Goal: Task Accomplishment & Management: Manage account settings

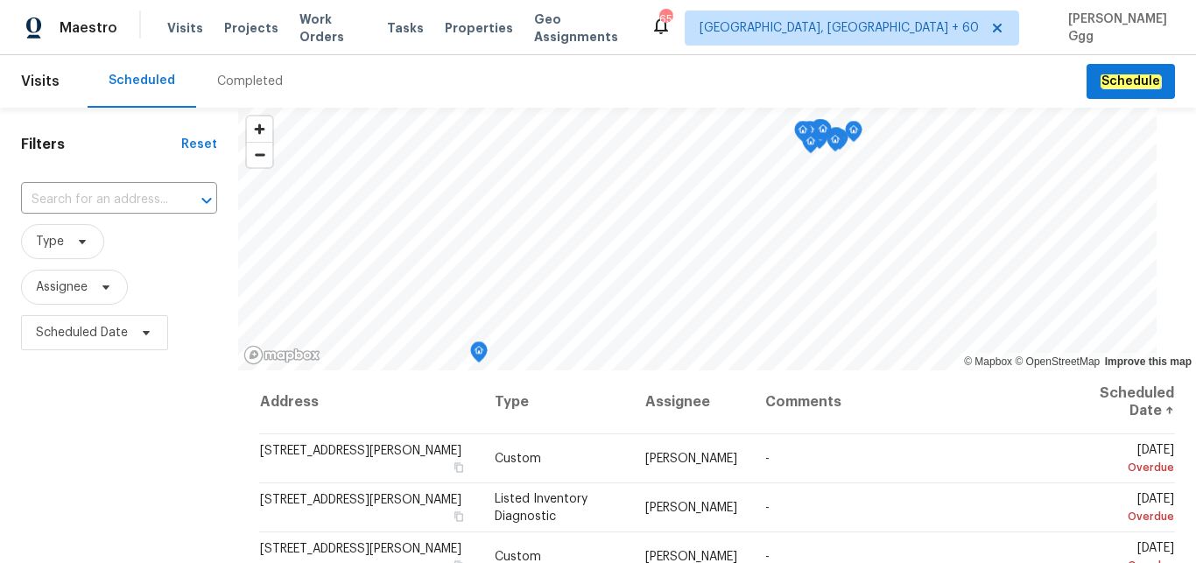
click at [221, 79] on div "Completed" at bounding box center [250, 82] width 66 height 18
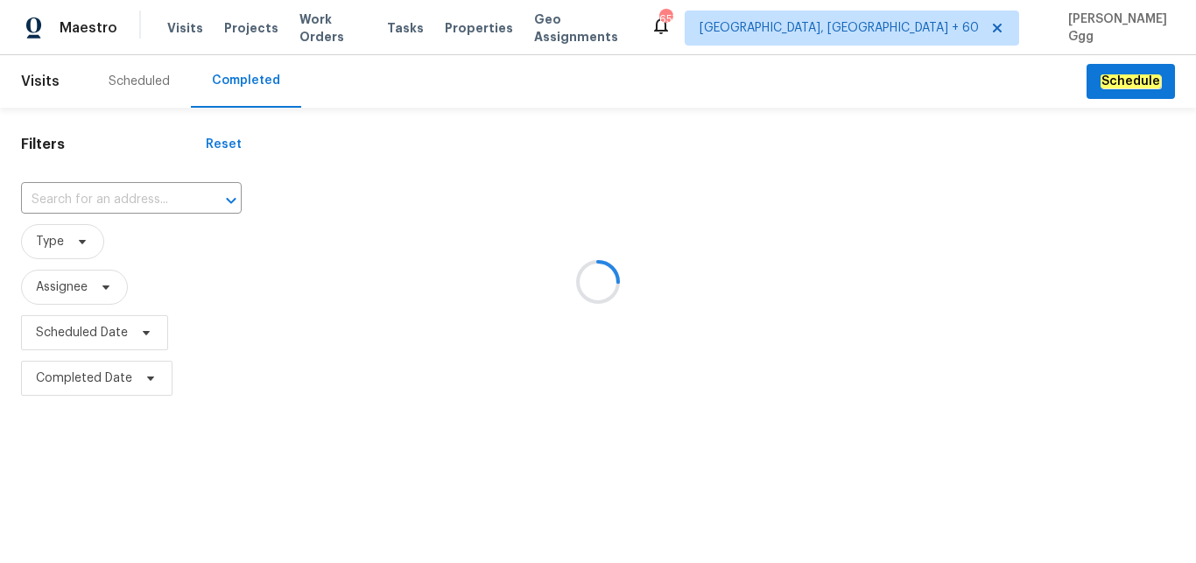
click at [86, 197] on div at bounding box center [598, 281] width 1196 height 563
click at [65, 196] on div at bounding box center [598, 281] width 1196 height 563
click at [65, 189] on div at bounding box center [598, 281] width 1196 height 563
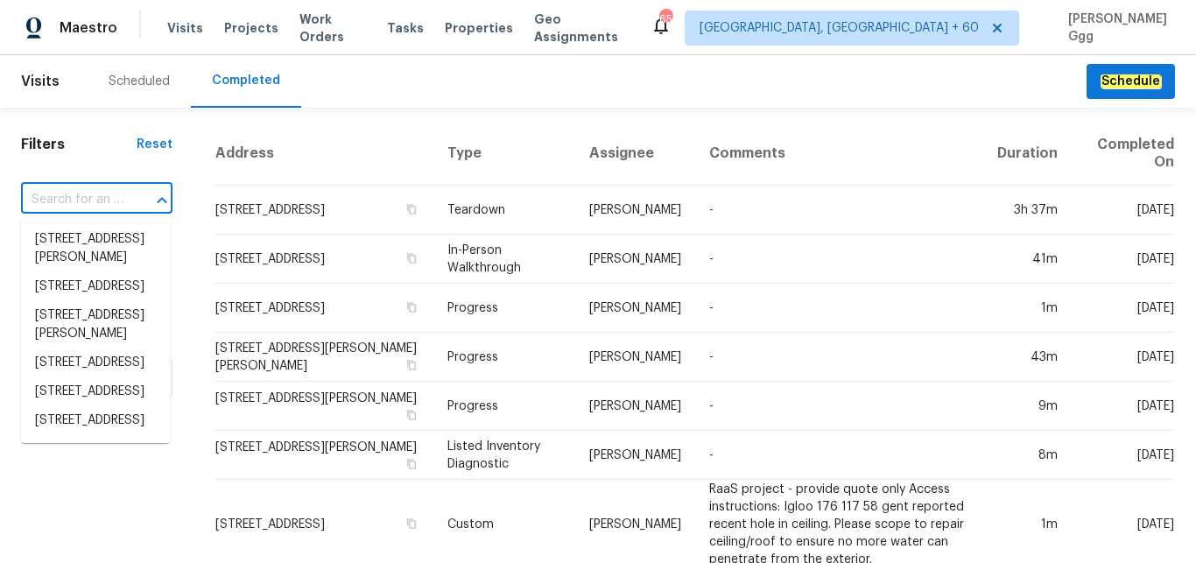
paste input "[STREET_ADDRESS]"
type input "[STREET_ADDRESS]"
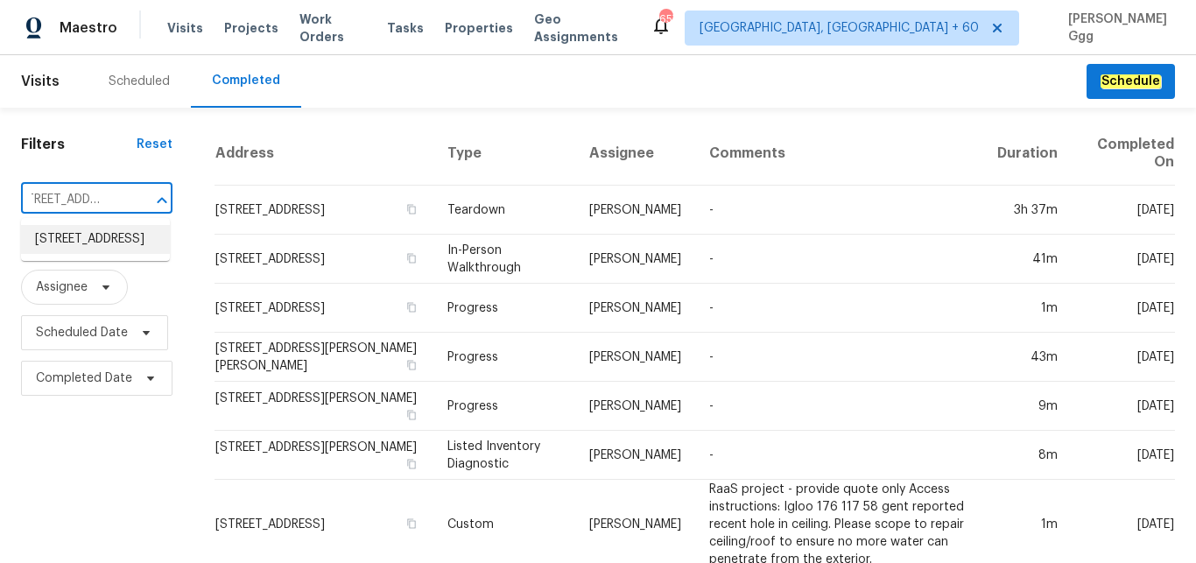
click at [88, 250] on li "[STREET_ADDRESS]" at bounding box center [95, 239] width 149 height 29
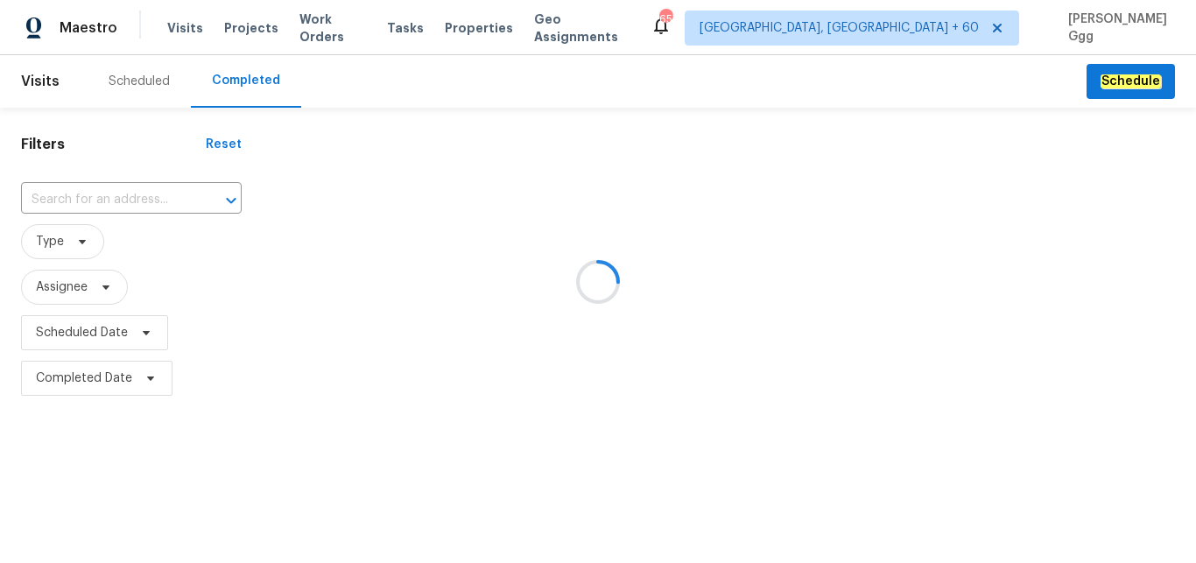
type input "[STREET_ADDRESS]"
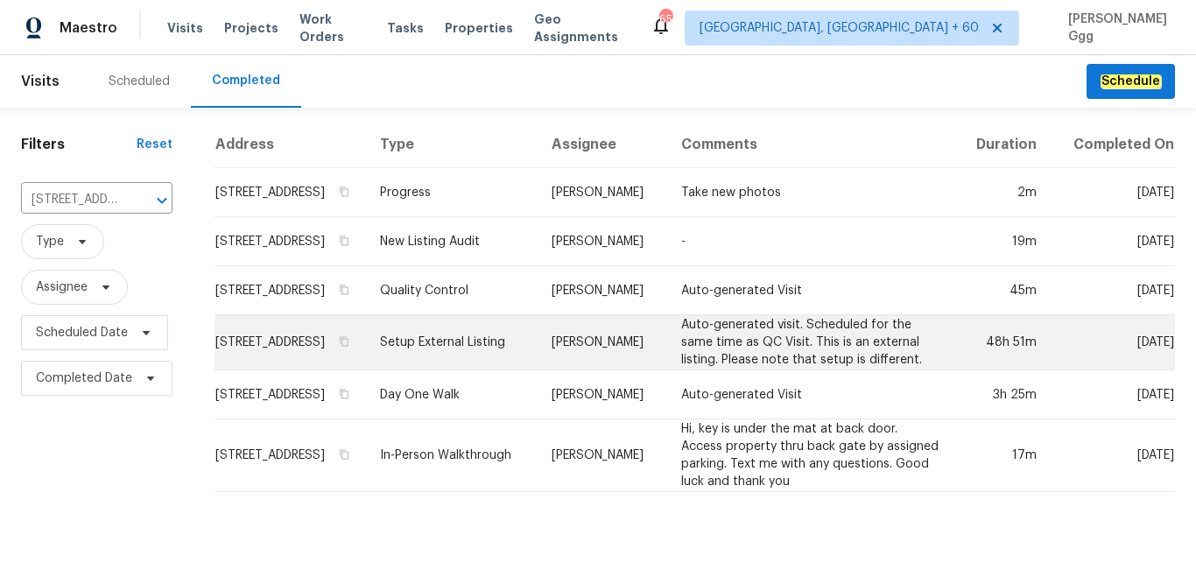
click at [472, 334] on td "Setup External Listing" at bounding box center [452, 342] width 172 height 55
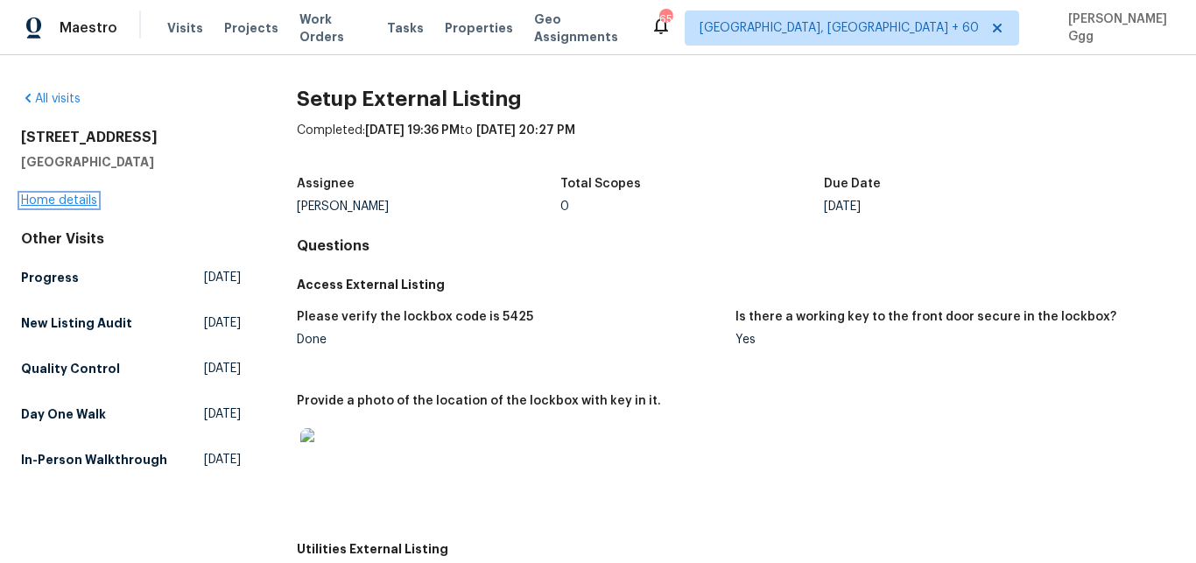
click at [87, 200] on link "Home details" at bounding box center [59, 200] width 76 height 12
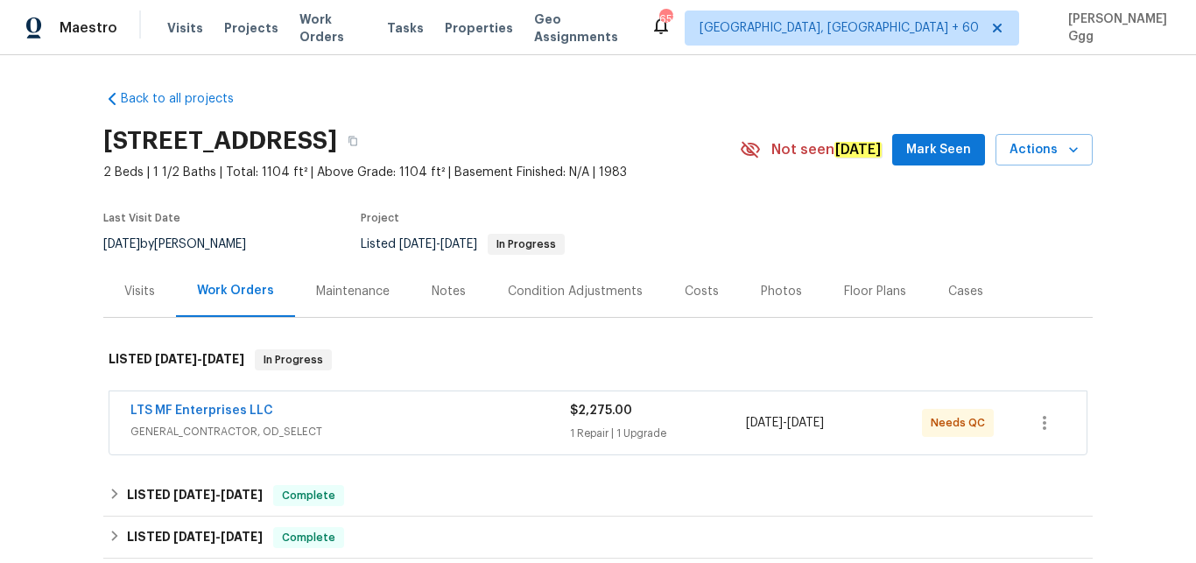
click at [763, 290] on div "Photos" at bounding box center [781, 292] width 41 height 18
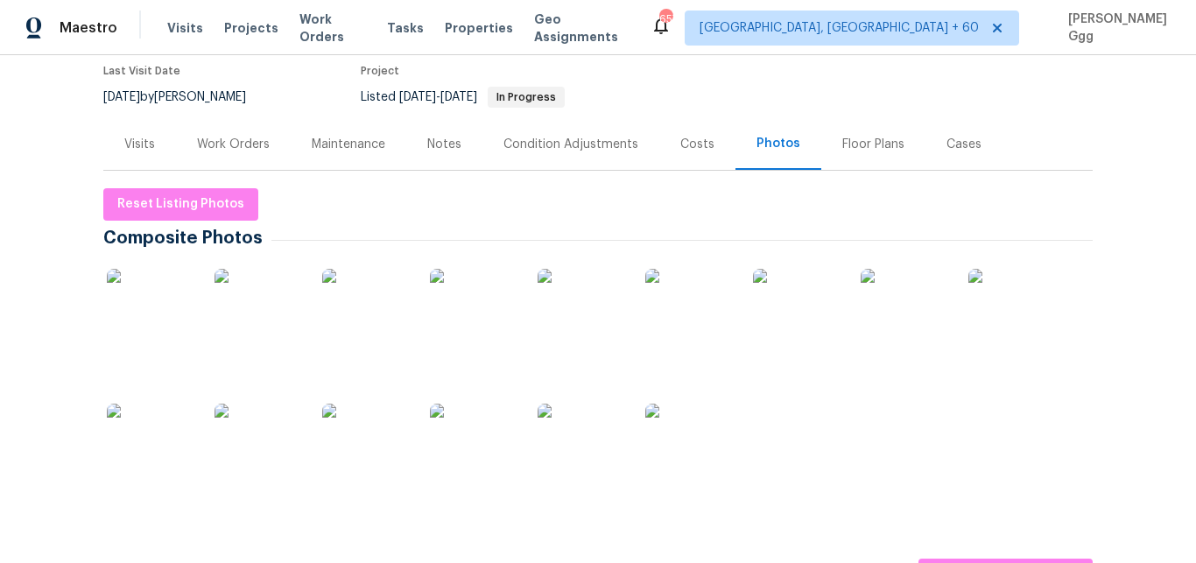
scroll to position [515, 0]
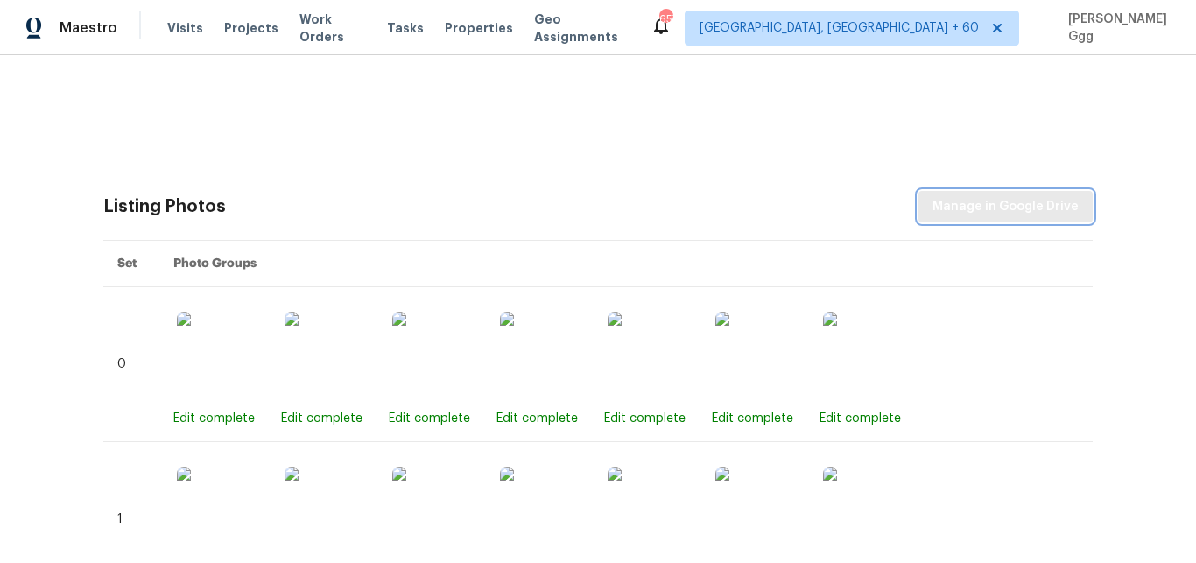
click at [964, 210] on span "Manage in Google Drive" at bounding box center [1005, 207] width 146 height 22
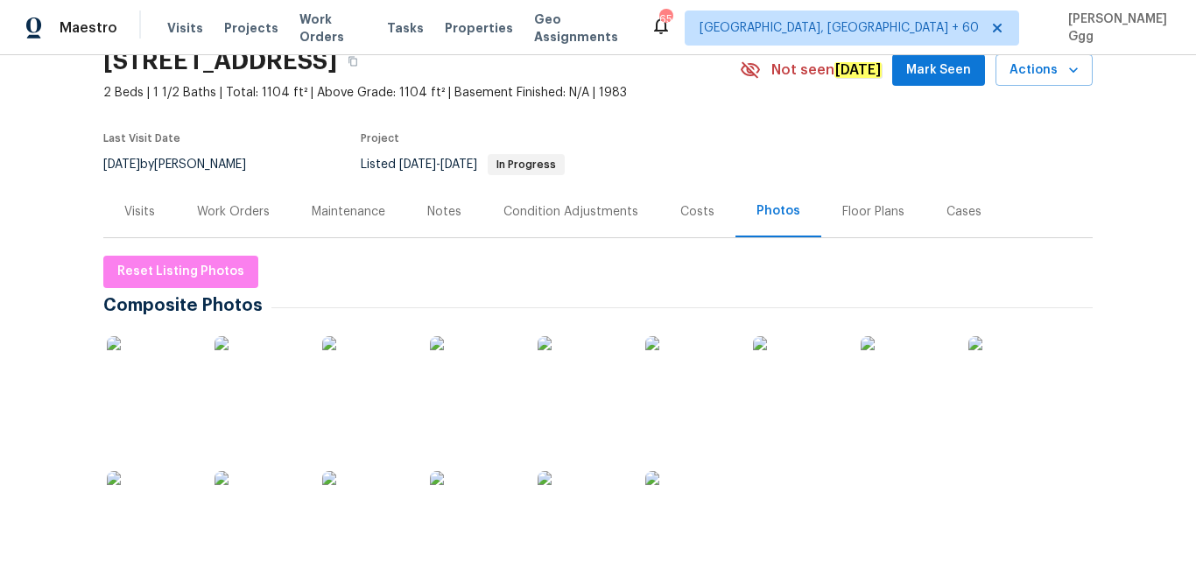
scroll to position [74, 0]
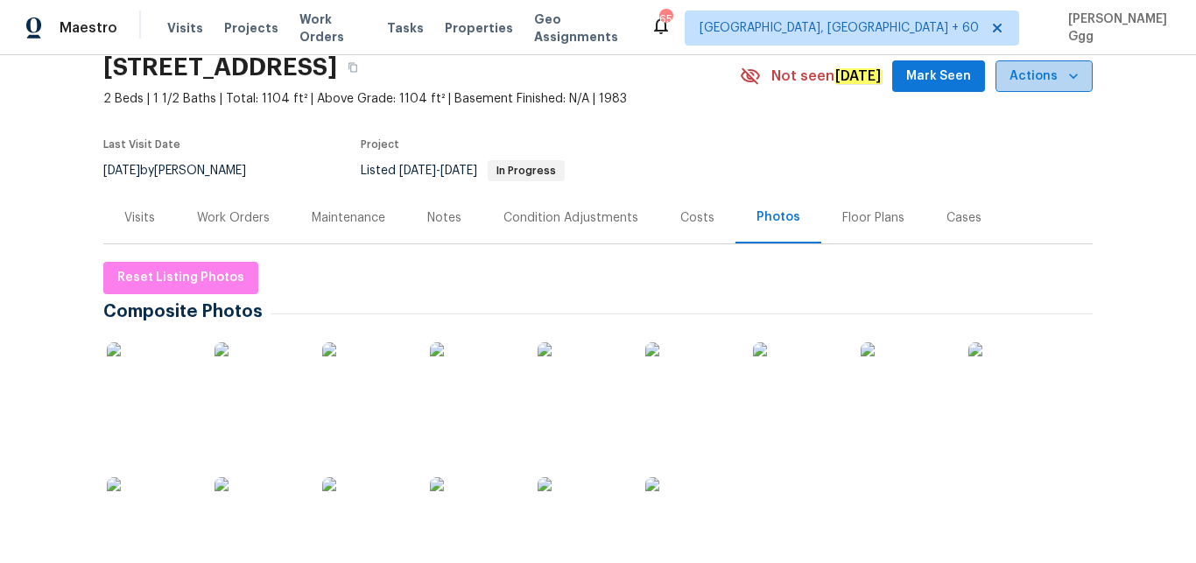
click at [1066, 74] on icon "button" at bounding box center [1073, 76] width 18 height 18
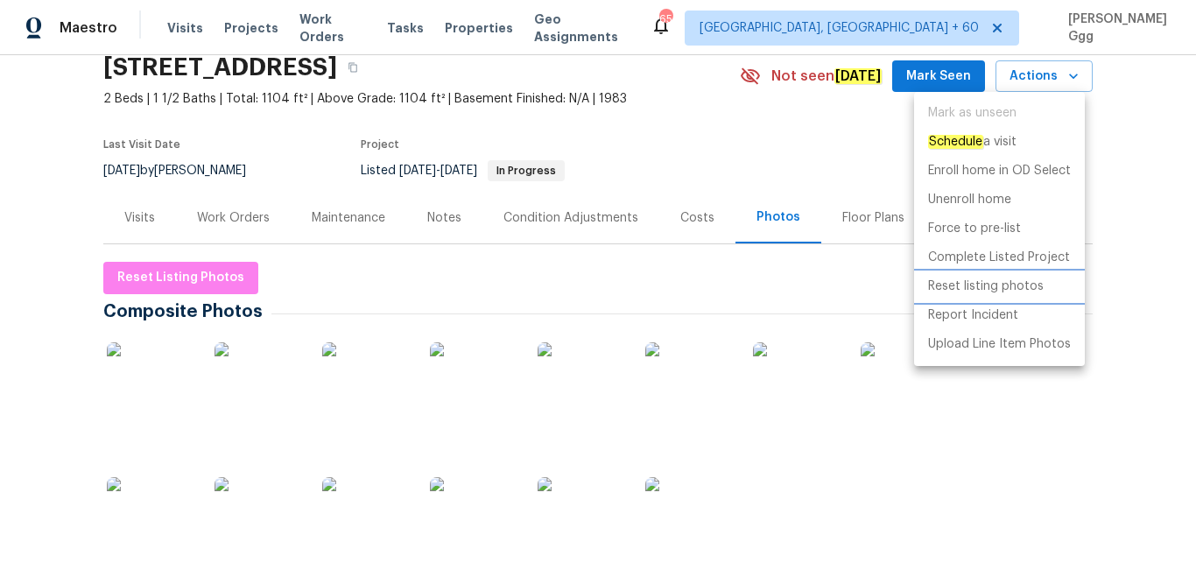
click at [973, 288] on p "Reset listing photos" at bounding box center [986, 286] width 116 height 18
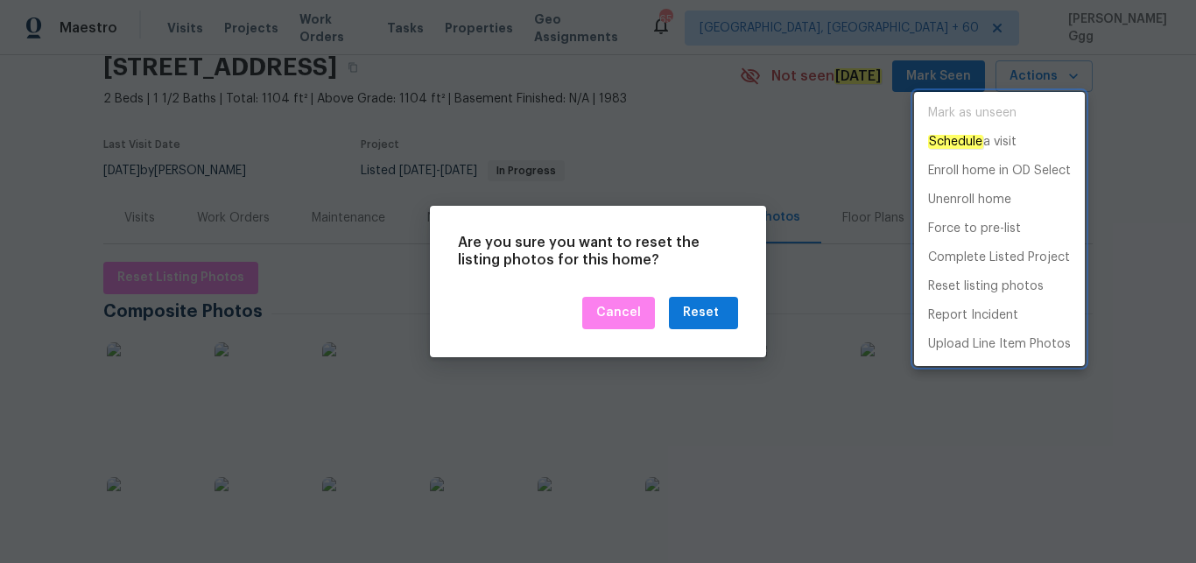
click at [679, 320] on div at bounding box center [598, 281] width 1196 height 563
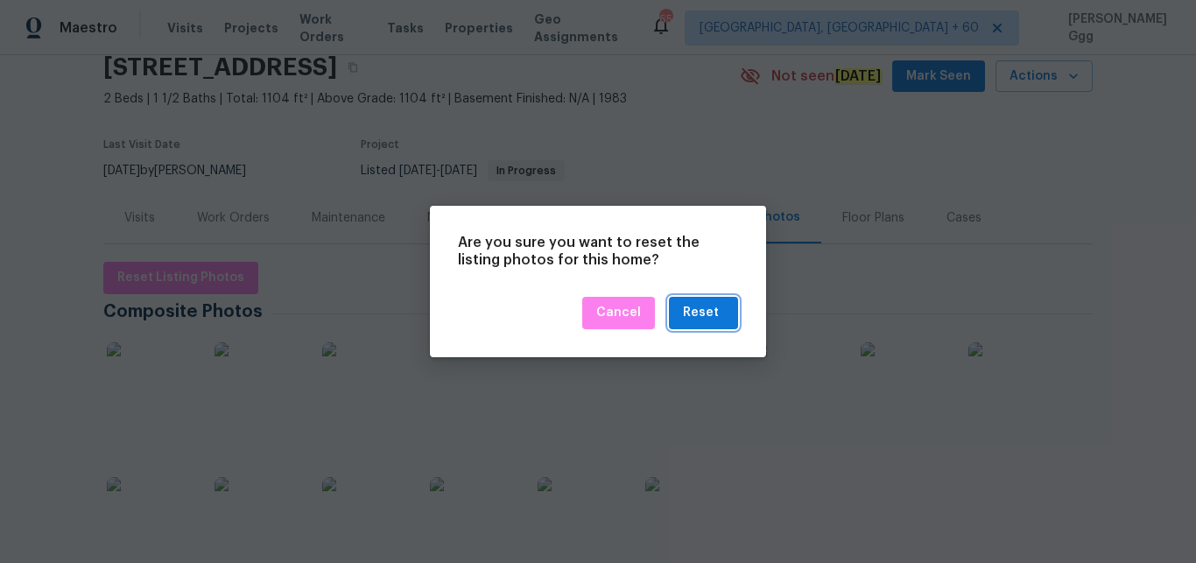
click at [679, 320] on button "Reset" at bounding box center [703, 313] width 69 height 32
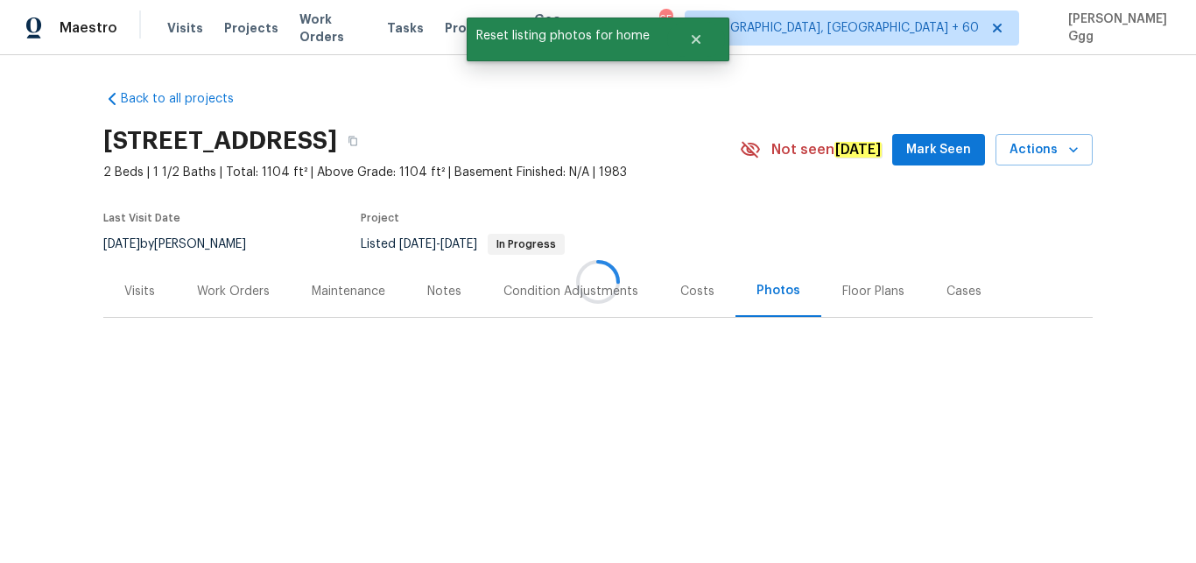
scroll to position [0, 0]
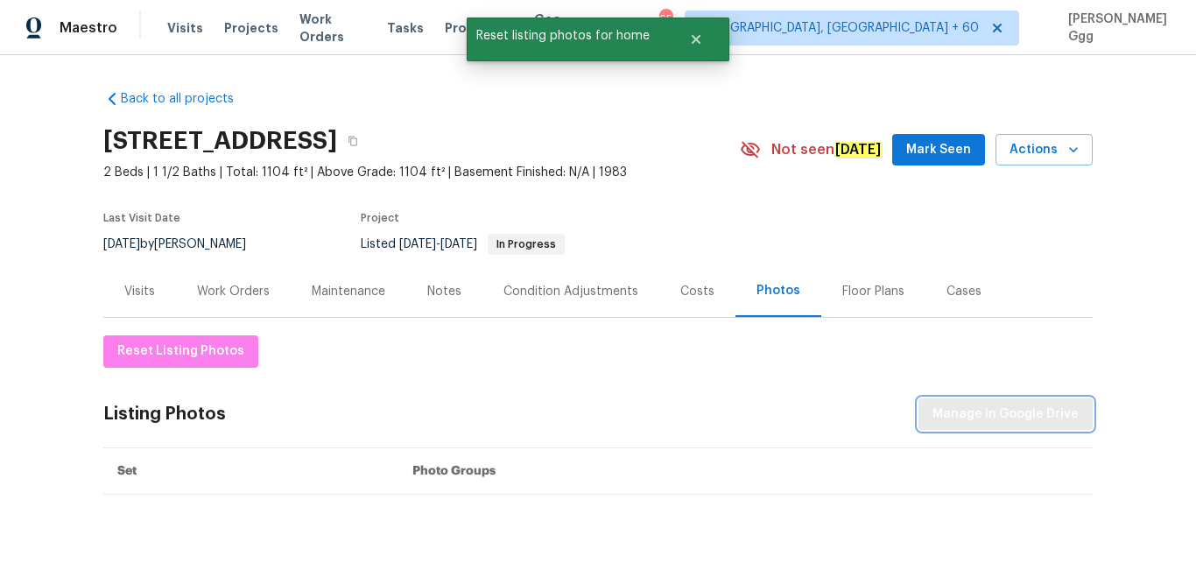
click at [958, 411] on span "Manage in Google Drive" at bounding box center [1005, 415] width 146 height 22
